Goal: Task Accomplishment & Management: Use online tool/utility

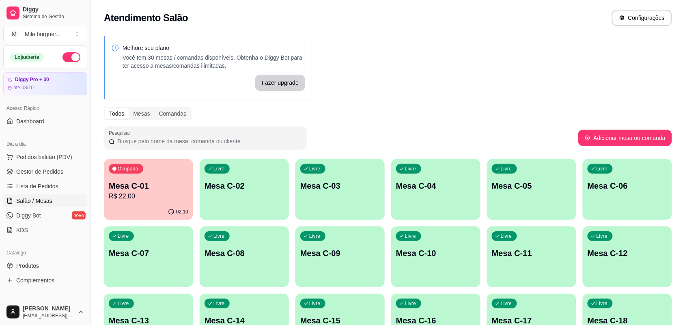
click at [154, 191] on p "Mesa C-01" at bounding box center [149, 185] width 80 height 11
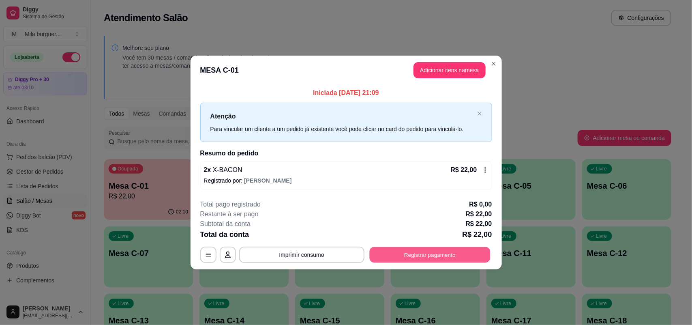
click at [391, 250] on button "Registrar pagamento" at bounding box center [430, 255] width 121 height 16
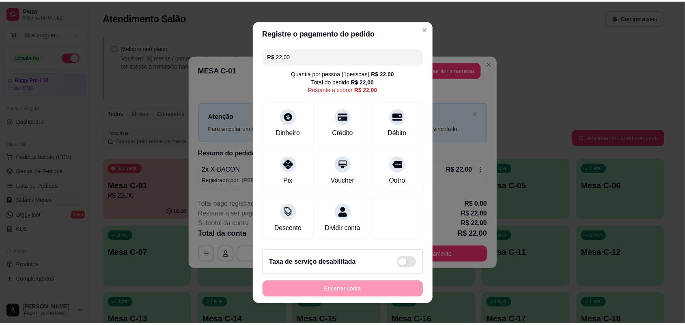
scroll to position [9, 0]
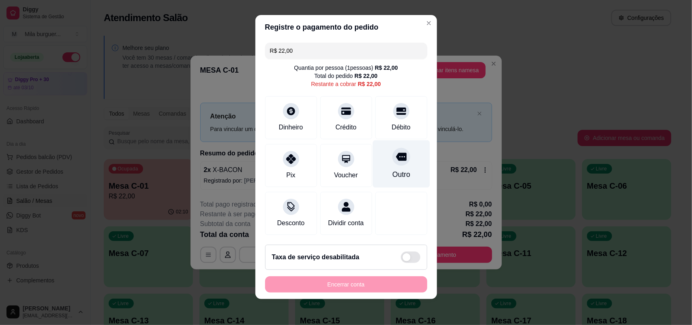
click at [373, 153] on div "Outro" at bounding box center [401, 163] width 57 height 47
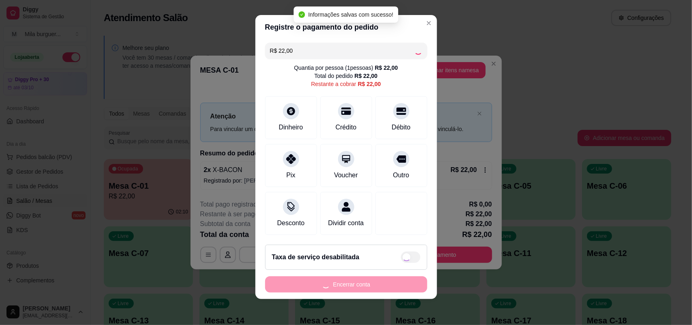
type input "R$ 0,00"
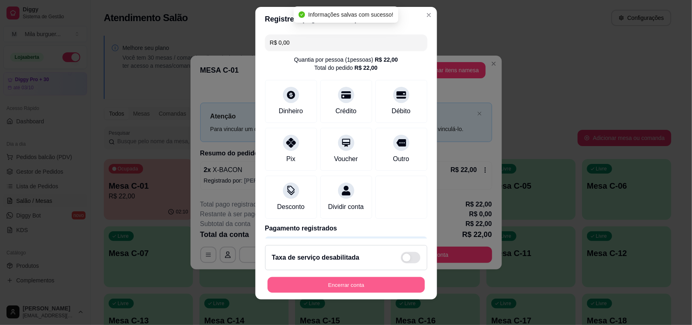
click at [363, 278] on button "Encerrar conta" at bounding box center [346, 285] width 157 height 16
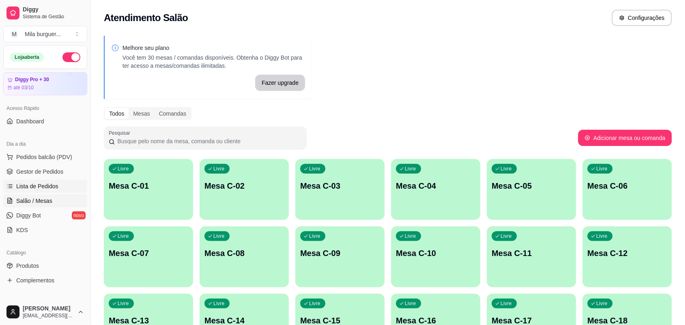
click at [37, 183] on span "Lista de Pedidos" at bounding box center [37, 186] width 42 height 8
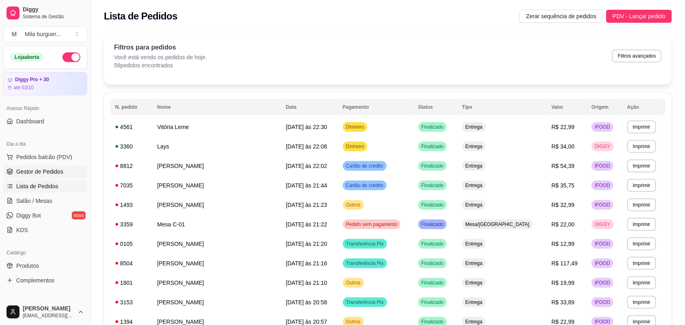
click at [42, 171] on span "Gestor de Pedidos" at bounding box center [39, 172] width 47 height 8
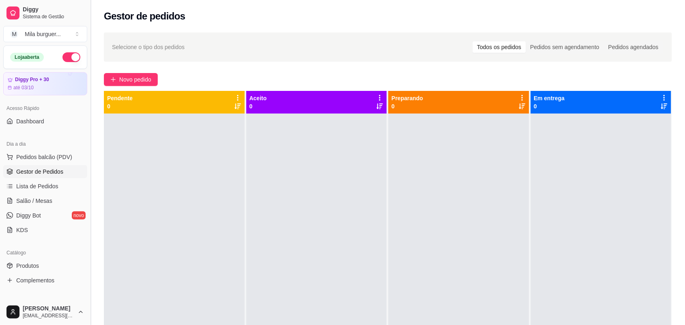
click at [87, 49] on button "Toggle Sidebar" at bounding box center [90, 162] width 6 height 325
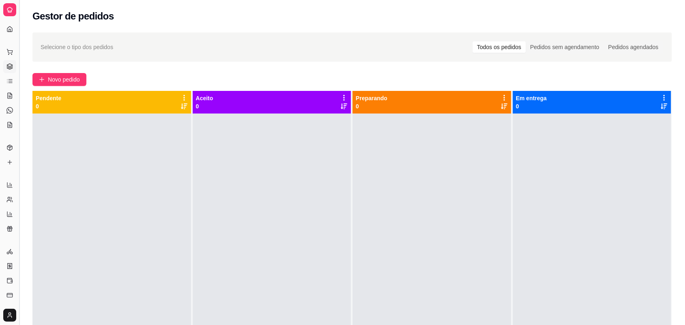
click at [17, 68] on button "Toggle Sidebar" at bounding box center [19, 162] width 6 height 325
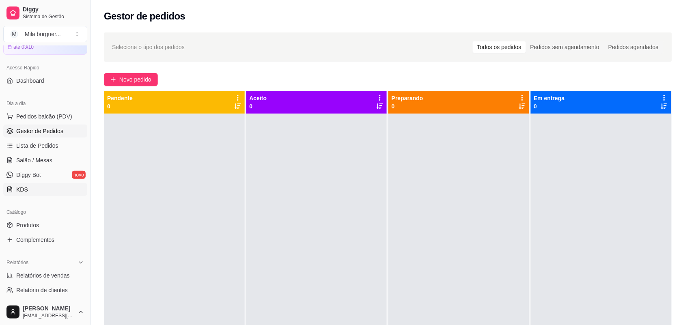
scroll to position [101, 0]
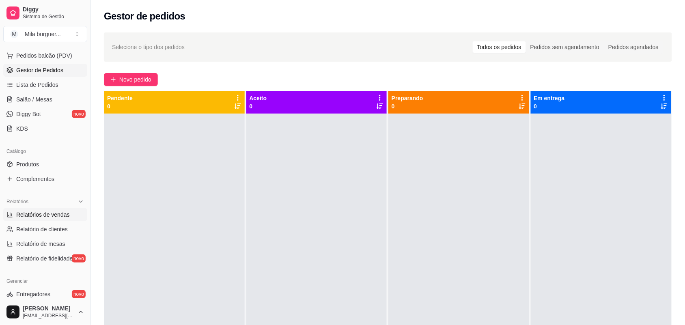
click at [58, 214] on span "Relatórios de vendas" at bounding box center [43, 215] width 54 height 8
select select "ALL"
select select "0"
